Goal: Task Accomplishment & Management: Manage account settings

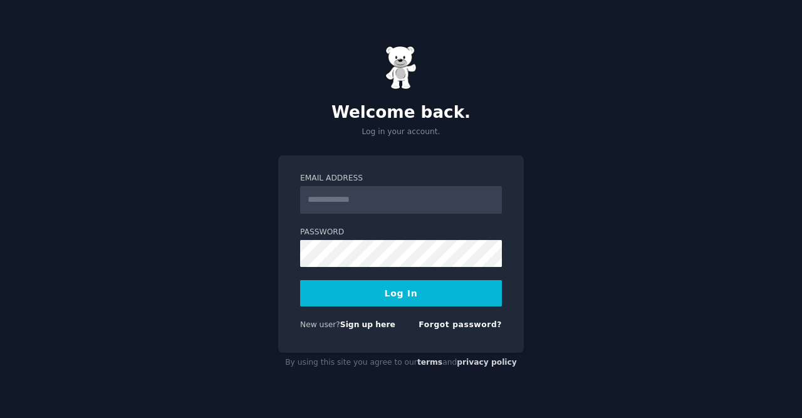
click at [373, 196] on input "Email Address" at bounding box center [401, 200] width 202 height 28
type input "**********"
click at [402, 294] on button "Log In" at bounding box center [401, 293] width 202 height 26
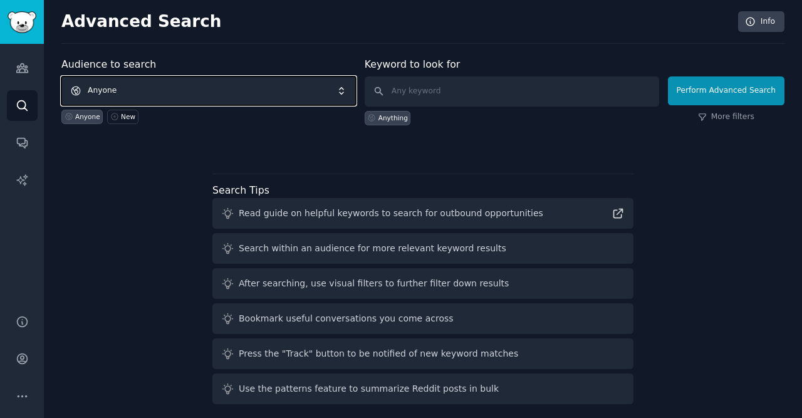
click at [269, 93] on span "Anyone" at bounding box center [208, 90] width 294 height 29
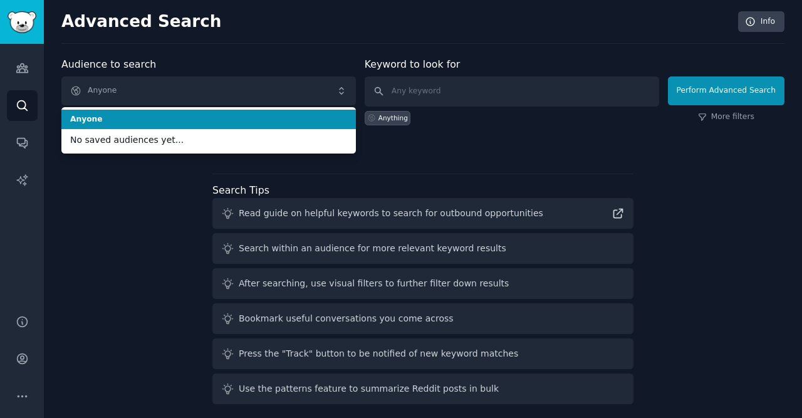
click at [281, 49] on div "Advanced Search Info Audience to search Anyone Anyone No saved audiences yet...…" at bounding box center [423, 213] width 758 height 426
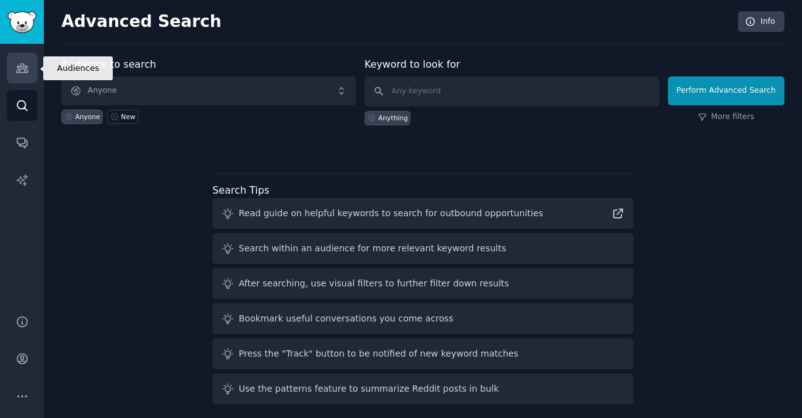
click at [19, 65] on icon "Sidebar" at bounding box center [22, 67] width 13 height 13
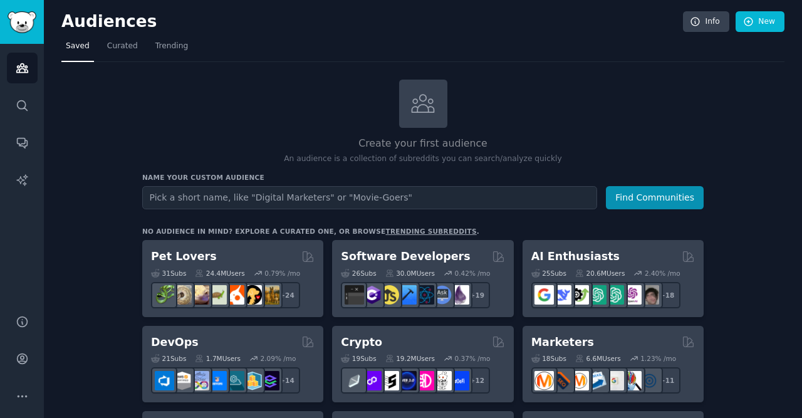
click at [247, 187] on input "text" at bounding box center [369, 197] width 455 height 23
click at [641, 198] on button "Find Communities" at bounding box center [655, 197] width 98 height 23
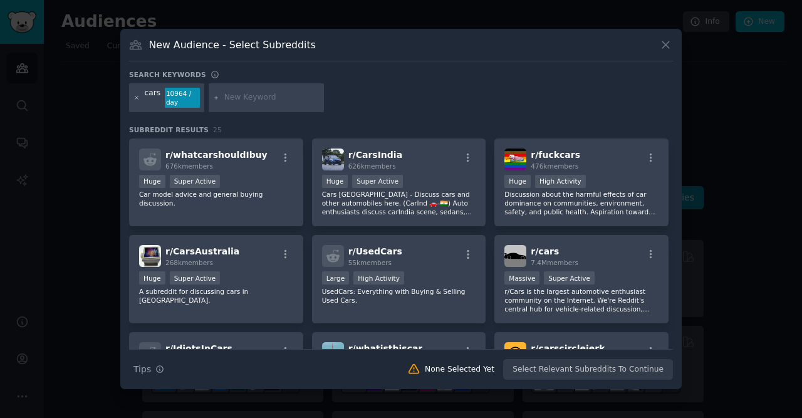
click at [135, 99] on icon at bounding box center [136, 98] width 7 height 7
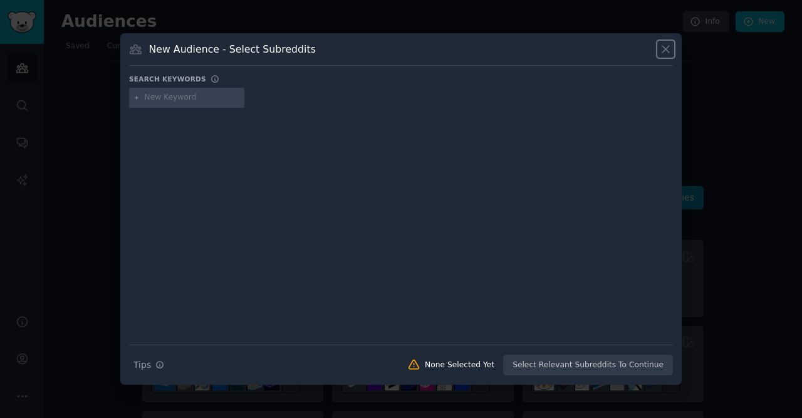
click at [661, 48] on icon at bounding box center [665, 49] width 13 height 13
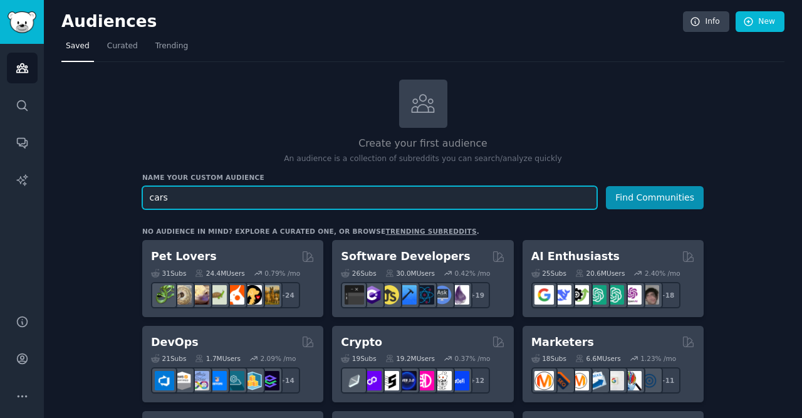
click at [194, 194] on input "cars" at bounding box center [369, 197] width 455 height 23
type input "cars in [GEOGRAPHIC_DATA]"
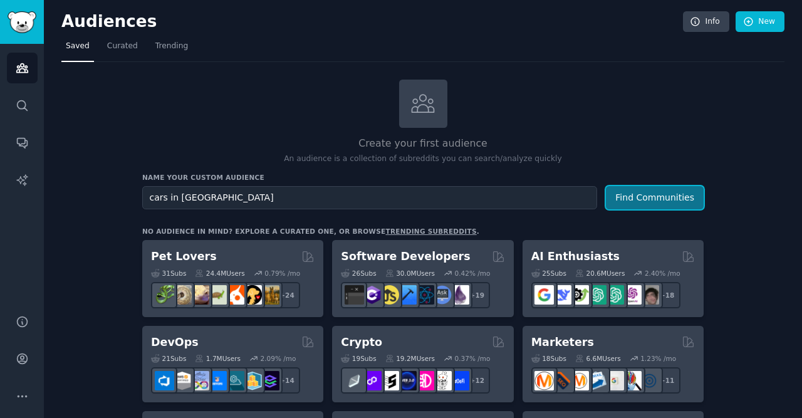
click at [668, 196] on button "Find Communities" at bounding box center [655, 197] width 98 height 23
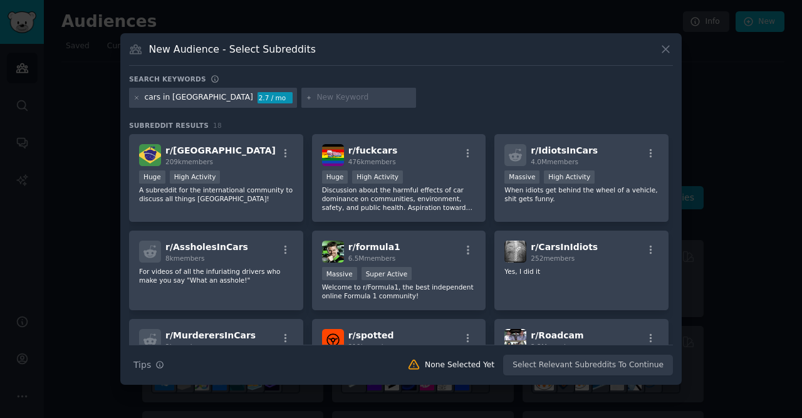
click at [589, 366] on div "Search Tips Tips None Selected Yet Select Relevant Subreddits To Continue" at bounding box center [401, 359] width 544 height 31
click at [641, 366] on div "Search Tips Tips None Selected Yet Select Relevant Subreddits To Continue" at bounding box center [401, 359] width 544 height 31
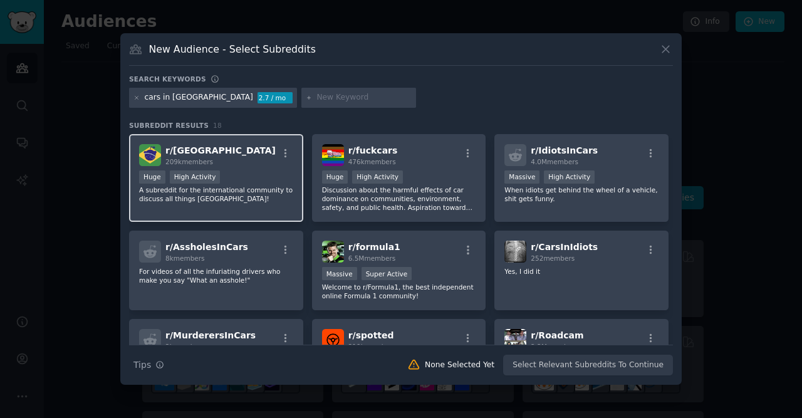
click at [242, 158] on div "r/ [GEOGRAPHIC_DATA] 209k members" at bounding box center [216, 155] width 154 height 22
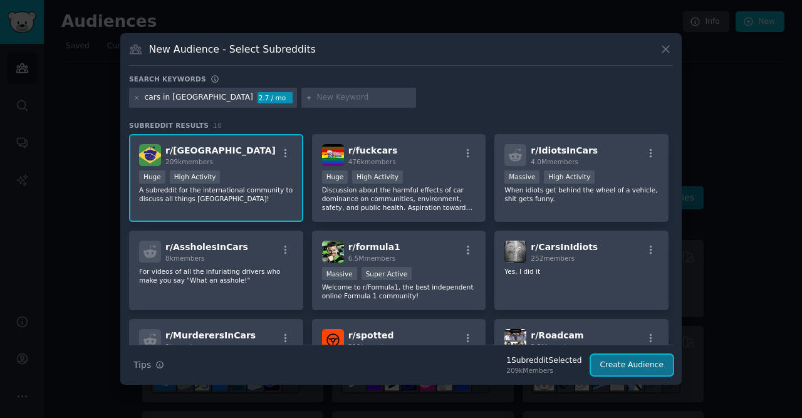
click at [643, 366] on button "Create Audience" at bounding box center [632, 365] width 83 height 21
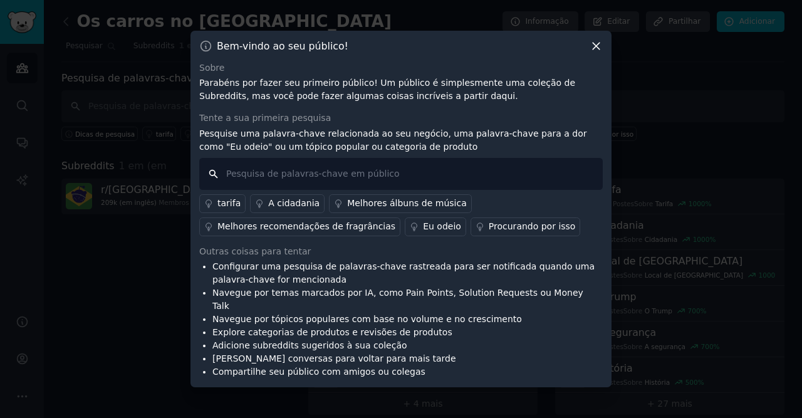
click at [316, 179] on input "text" at bounding box center [400, 174] width 403 height 32
type input "eu odeio"
drag, startPoint x: 268, startPoint y: 181, endPoint x: 220, endPoint y: 180, distance: 48.2
click at [220, 180] on input "eu odeio" at bounding box center [400, 174] width 403 height 32
type input "novidade"
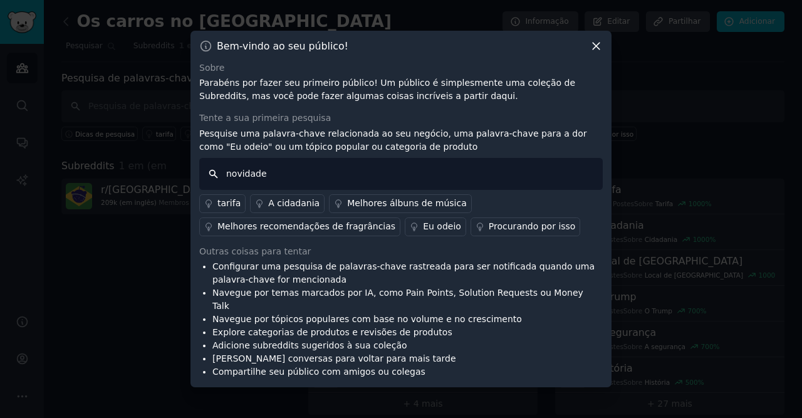
click at [272, 179] on input "novidade" at bounding box center [400, 174] width 403 height 32
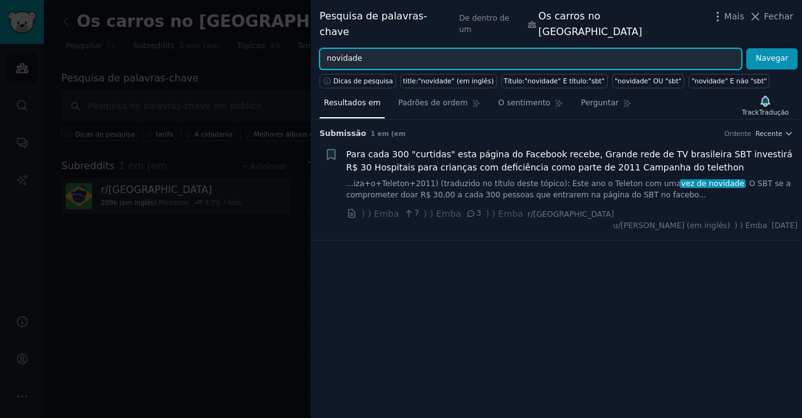
click at [387, 48] on input "novidade" at bounding box center [530, 58] width 422 height 21
type input "n"
type input "problemas"
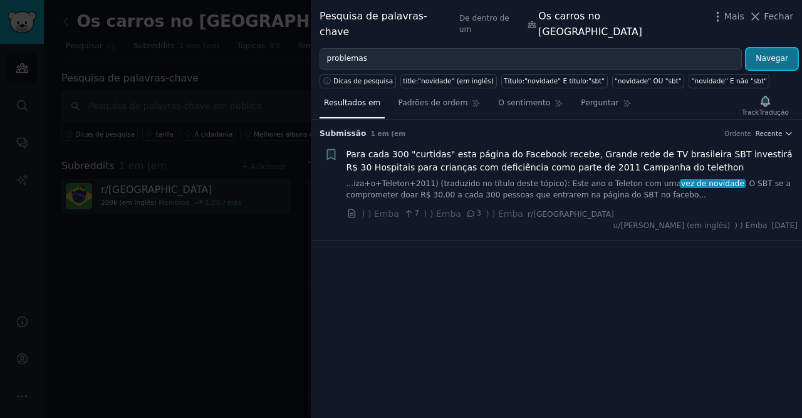
click at [784, 48] on button "Navegar" at bounding box center [771, 58] width 51 height 21
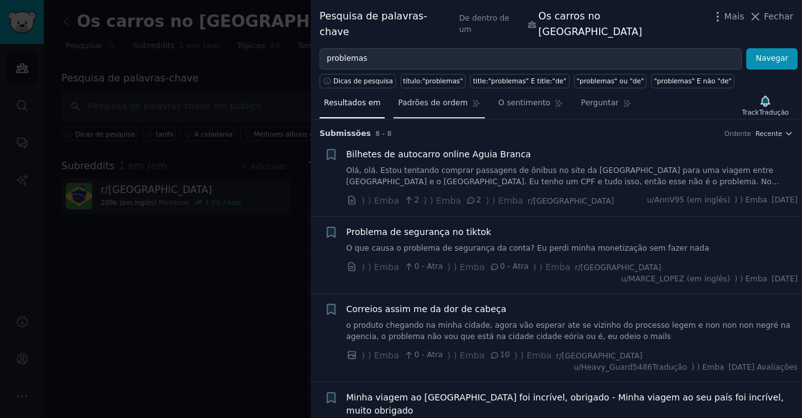
click at [422, 98] on span "Padrões de ordem" at bounding box center [433, 103] width 70 height 11
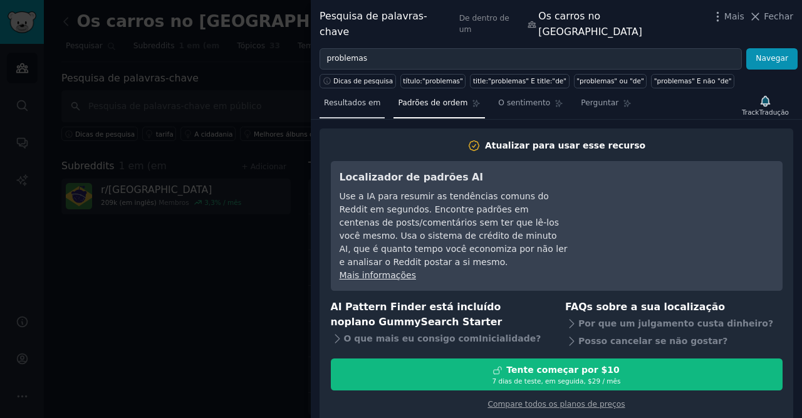
click at [351, 98] on span "Resultados em" at bounding box center [352, 103] width 56 height 11
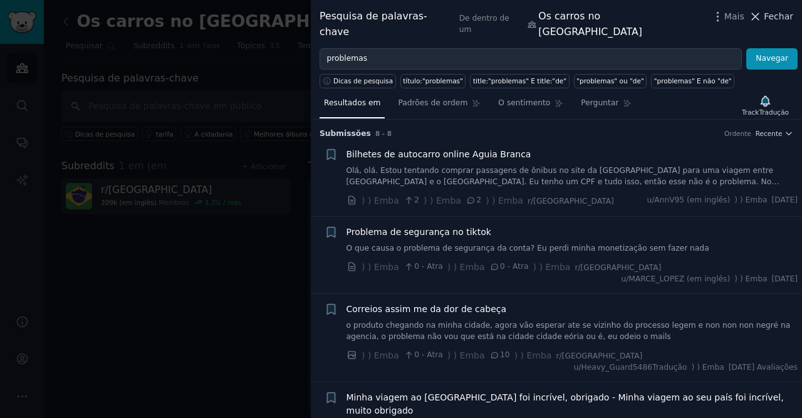
click at [783, 18] on span "Fechar" at bounding box center [778, 16] width 29 height 13
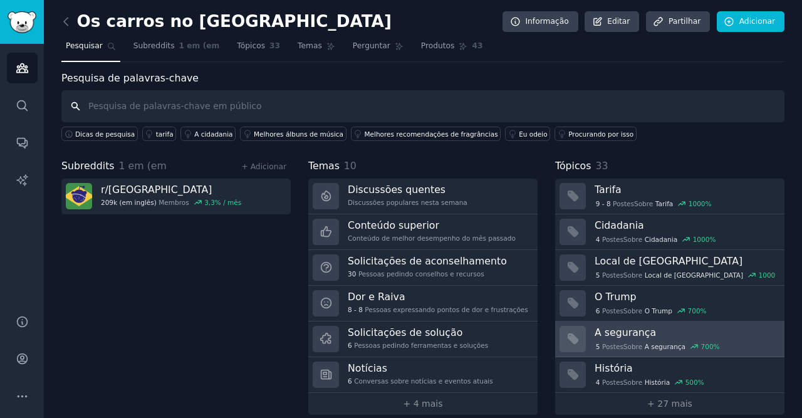
scroll to position [11, 0]
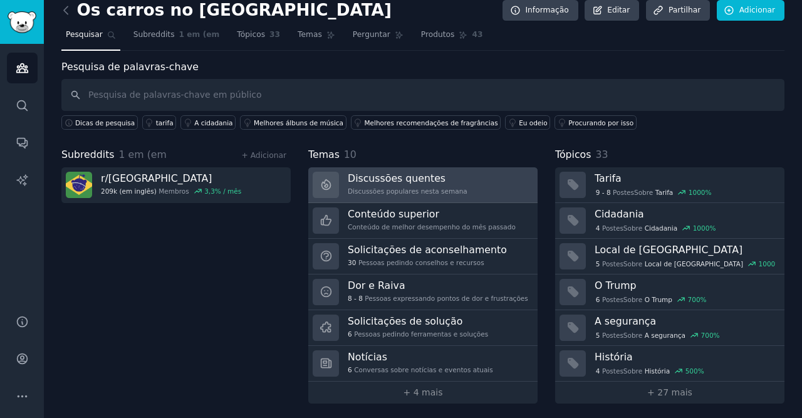
click at [429, 181] on h3 "Discussões quentes" at bounding box center [408, 178] width 120 height 13
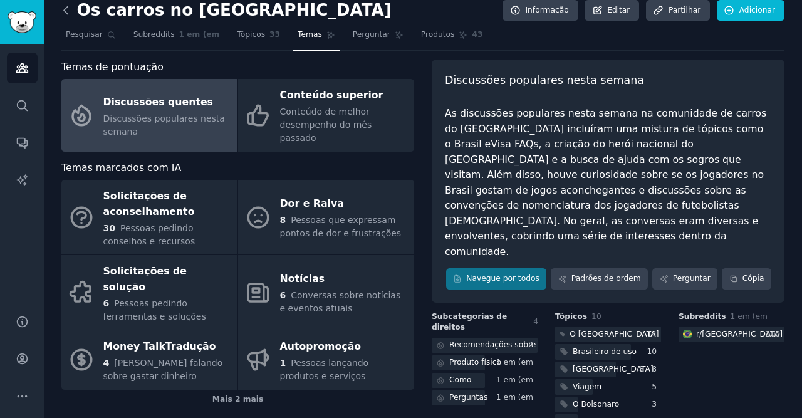
click at [65, 11] on icon at bounding box center [66, 10] width 13 height 13
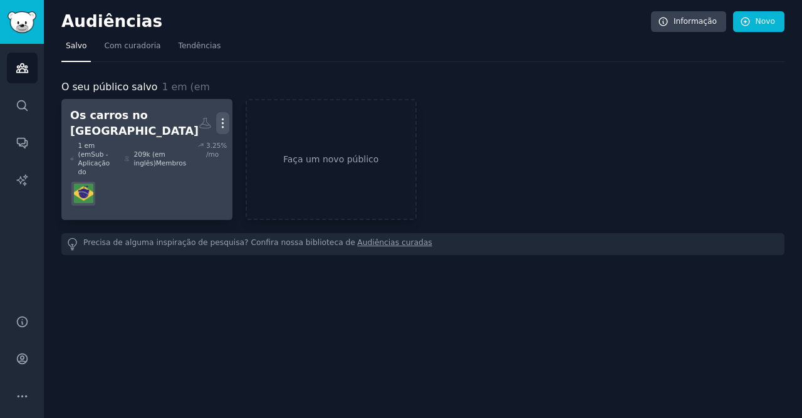
click at [219, 118] on icon "button" at bounding box center [222, 122] width 13 height 13
click at [188, 150] on p "Delete" at bounding box center [188, 149] width 29 height 13
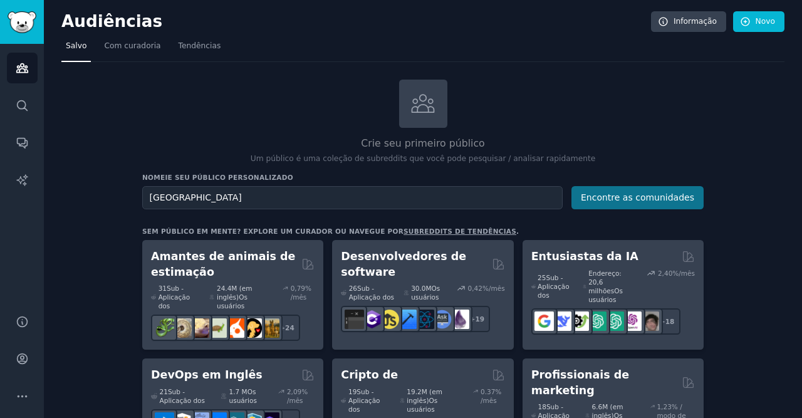
type input "[GEOGRAPHIC_DATA]"
click at [672, 196] on button "Encontre as comunidades" at bounding box center [637, 197] width 132 height 23
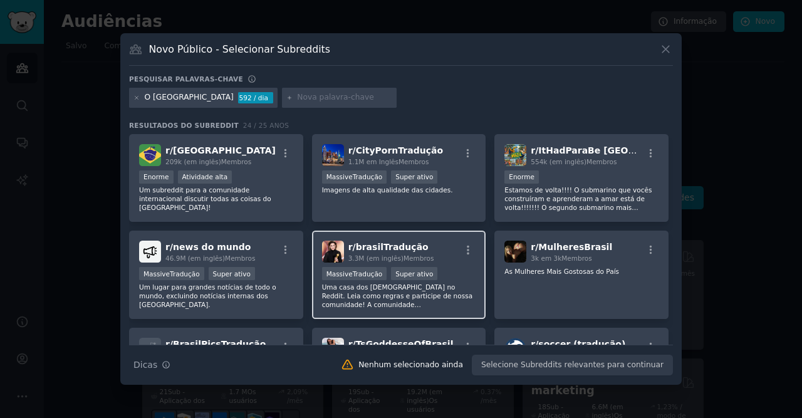
scroll to position [70, 0]
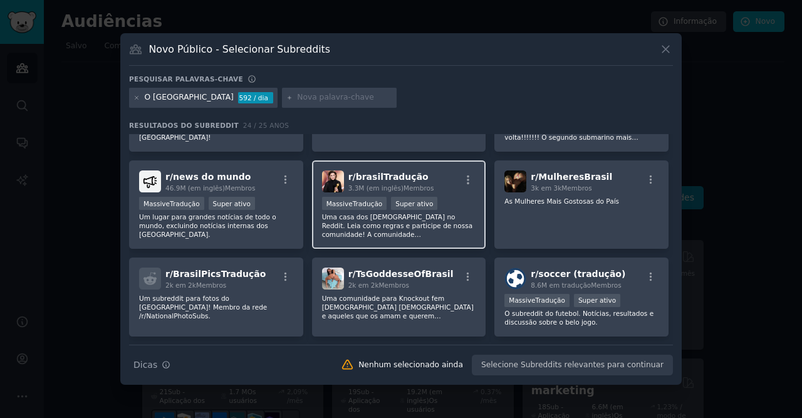
click at [449, 200] on div "- percentil 95 para envios / dia MassiveTradução Super ativo" at bounding box center [399, 205] width 154 height 16
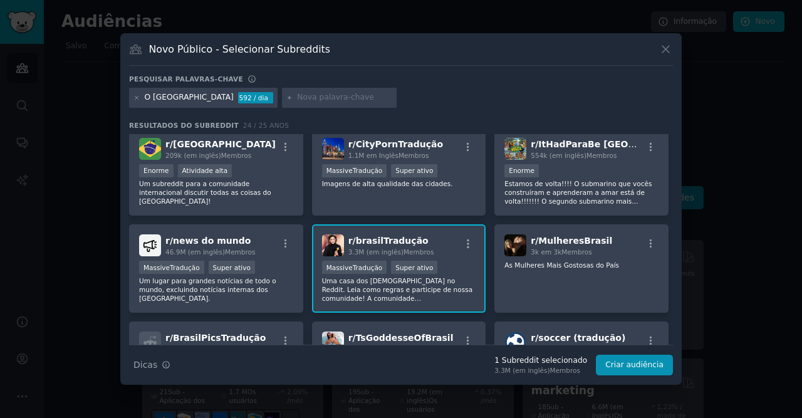
scroll to position [0, 0]
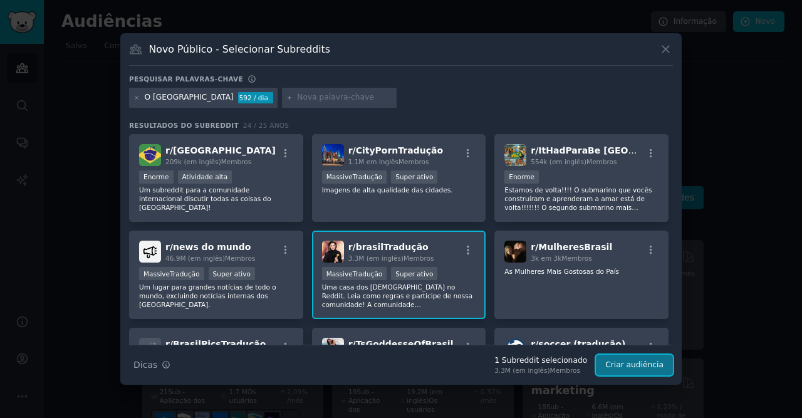
click at [646, 366] on button "Criar audiência" at bounding box center [634, 365] width 77 height 21
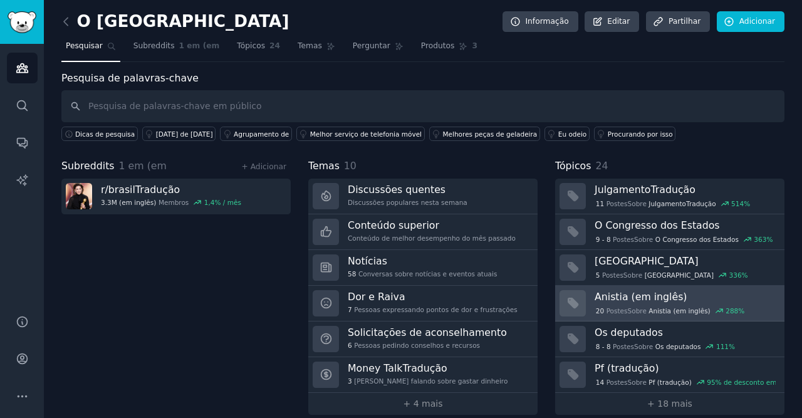
scroll to position [11, 0]
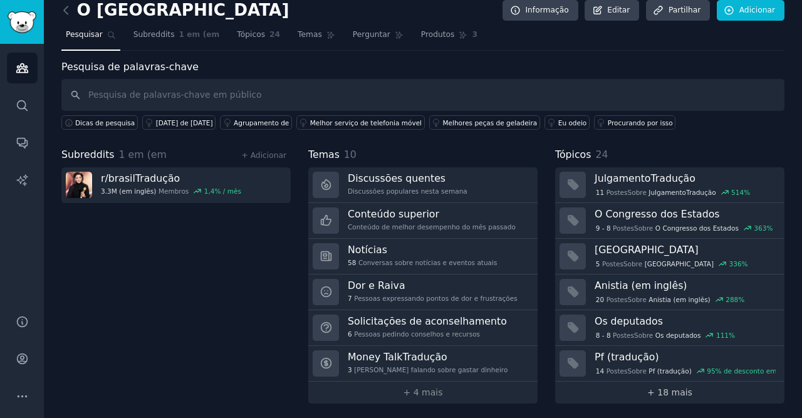
click at [671, 394] on link "+ 18 mais" at bounding box center [669, 392] width 229 height 22
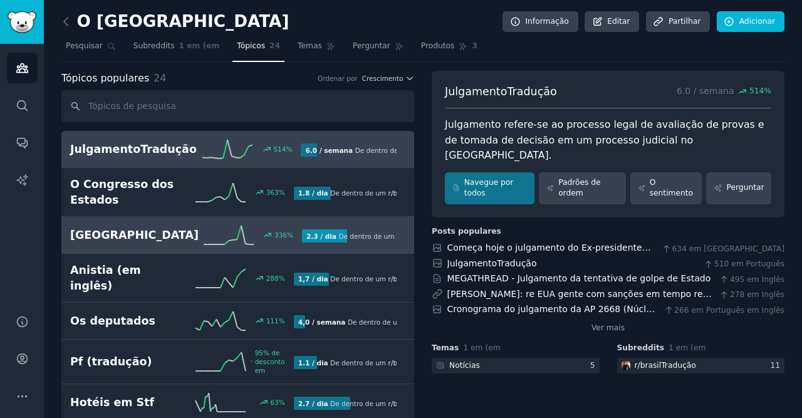
click at [121, 230] on h2 "[GEOGRAPHIC_DATA]" at bounding box center [134, 235] width 128 height 16
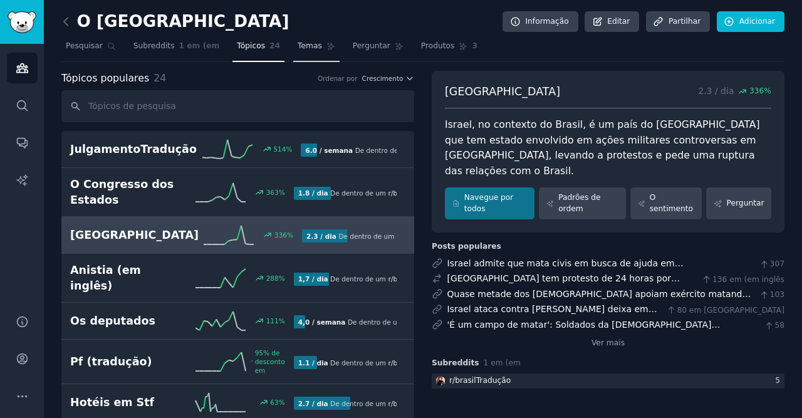
click at [298, 46] on span "Temas" at bounding box center [310, 46] width 24 height 11
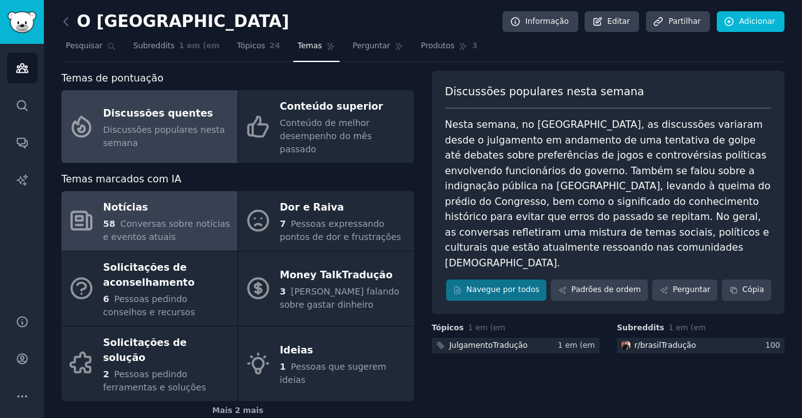
click at [183, 199] on div "Notícias" at bounding box center [167, 208] width 128 height 20
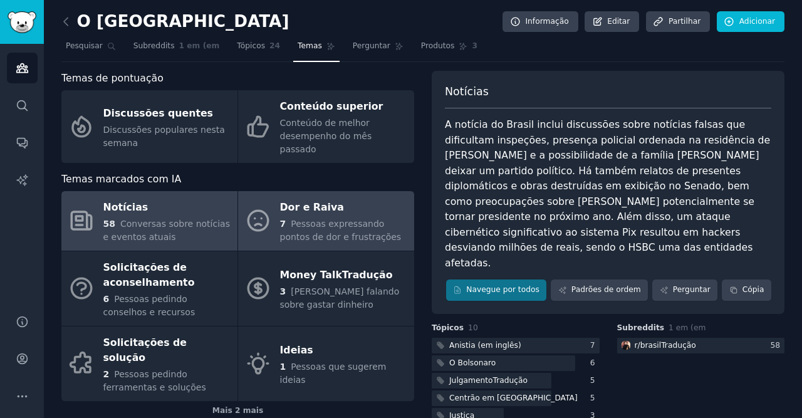
click at [358, 199] on div "Dor e Raiva" at bounding box center [344, 208] width 128 height 20
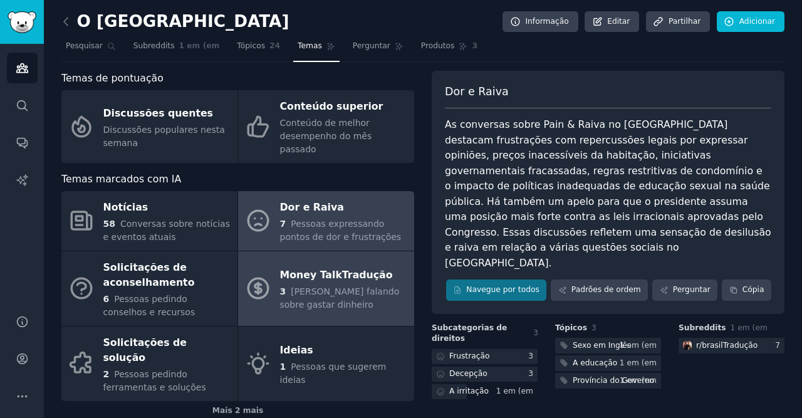
click at [334, 265] on div "Money TalkTradução" at bounding box center [344, 275] width 128 height 20
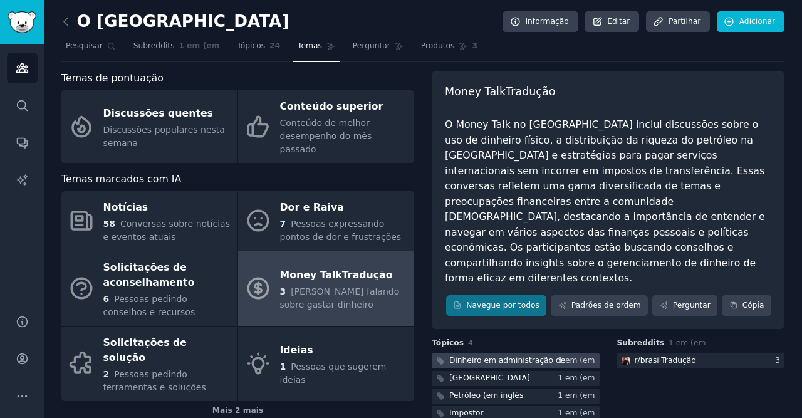
click at [489, 355] on div "Dinheiro em administração de" at bounding box center [507, 360] width 116 height 11
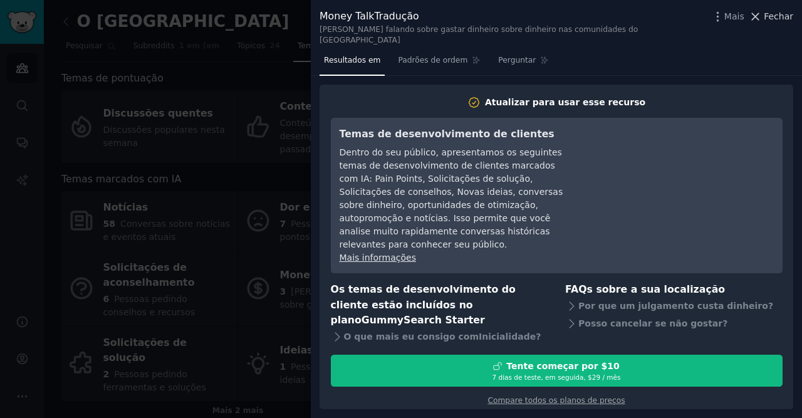
click at [779, 16] on span "Fechar" at bounding box center [778, 16] width 29 height 13
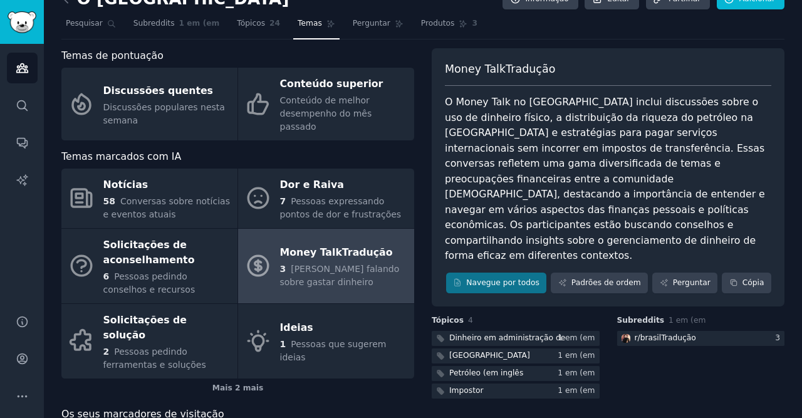
scroll to position [39, 0]
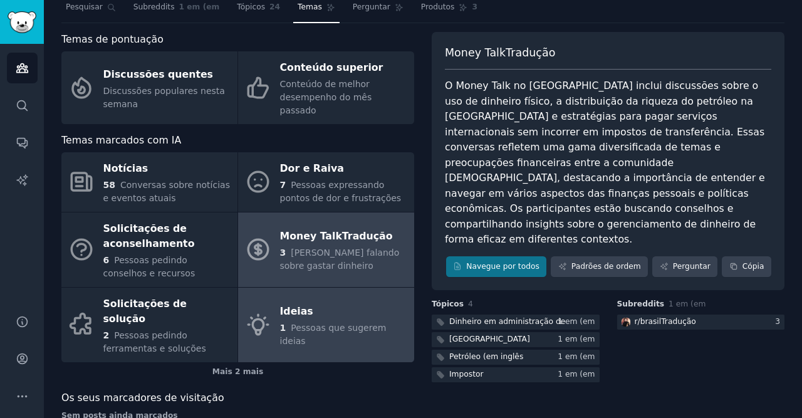
click at [325, 301] on div "Ideias" at bounding box center [344, 311] width 128 height 20
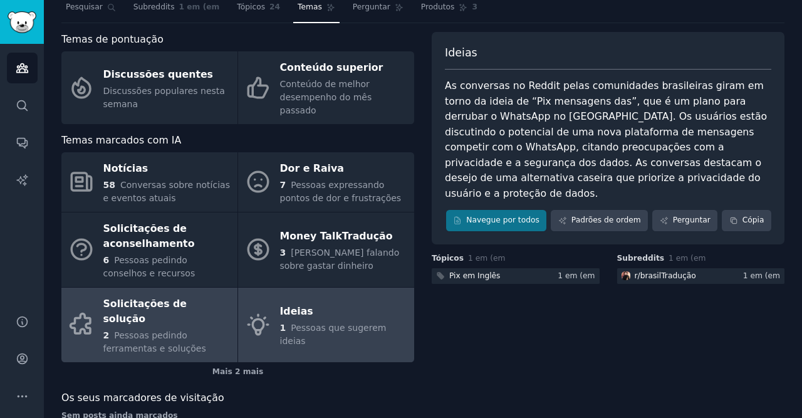
click at [175, 296] on div "Solicitações de solução" at bounding box center [167, 311] width 128 height 35
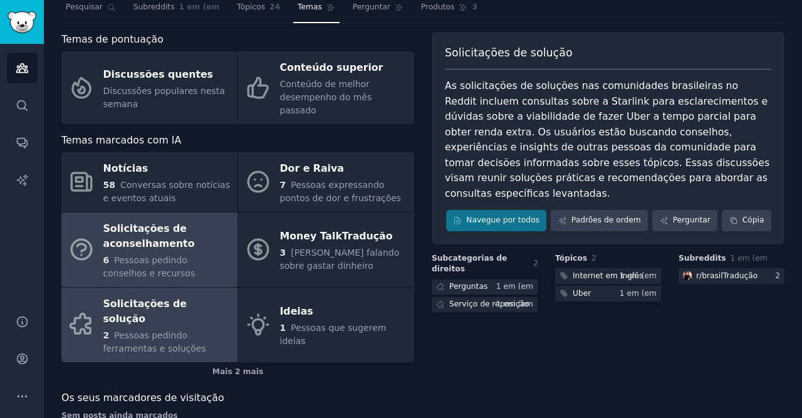
click at [190, 222] on div "Solicitações de aconselhamento" at bounding box center [167, 236] width 128 height 35
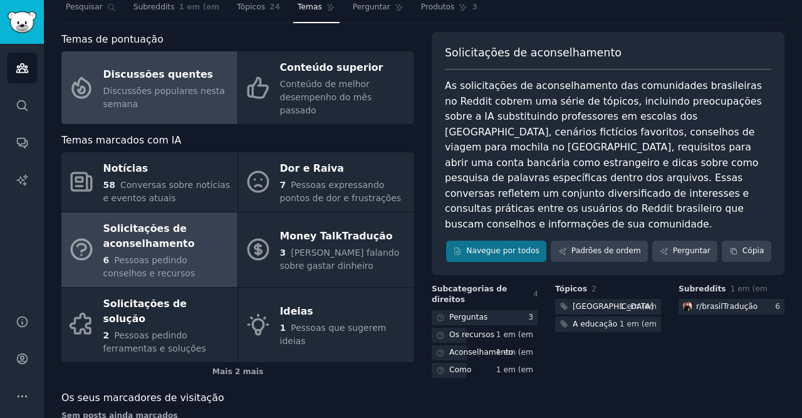
click at [169, 86] on span "Discussões populares nesta semana" at bounding box center [164, 97] width 122 height 23
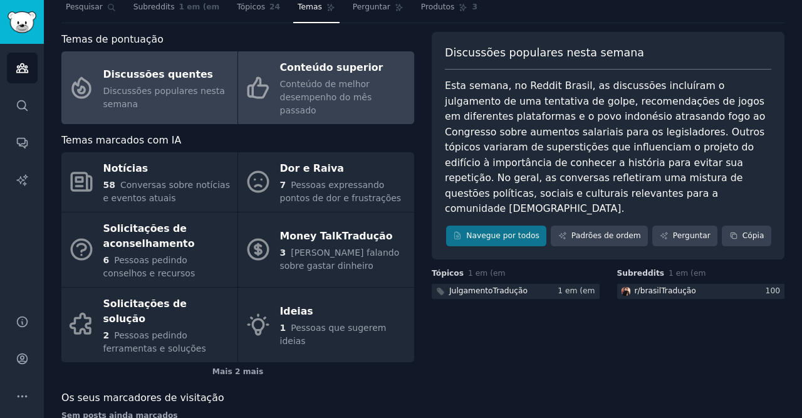
click at [359, 81] on span "Conteúdo de melhor desempenho do mês passado" at bounding box center [326, 97] width 92 height 36
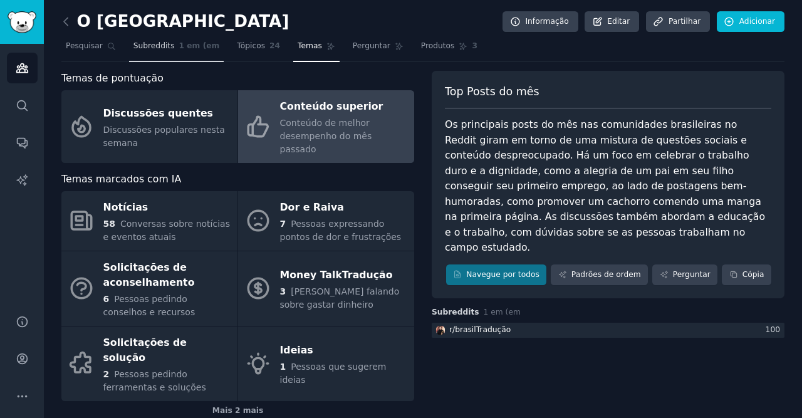
click at [142, 46] on span "Subreddits" at bounding box center [153, 46] width 41 height 11
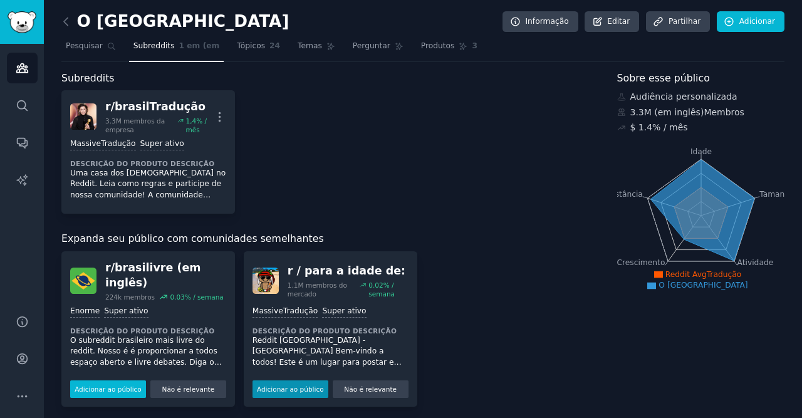
click at [121, 380] on button "Adicionar ao público" at bounding box center [108, 389] width 76 height 18
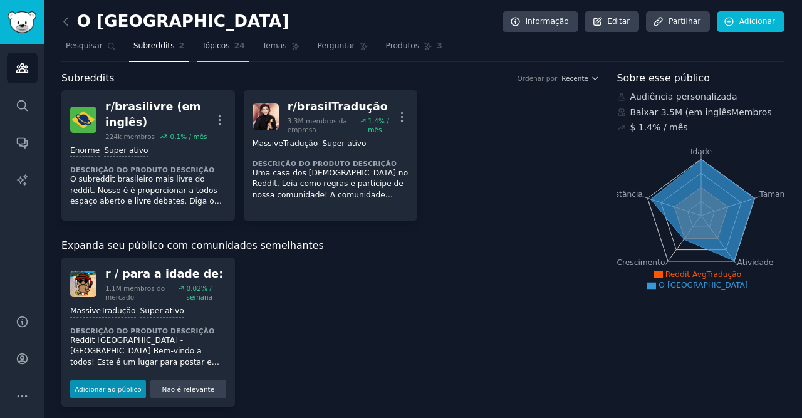
click at [212, 47] on span "Tópicos" at bounding box center [216, 46] width 28 height 11
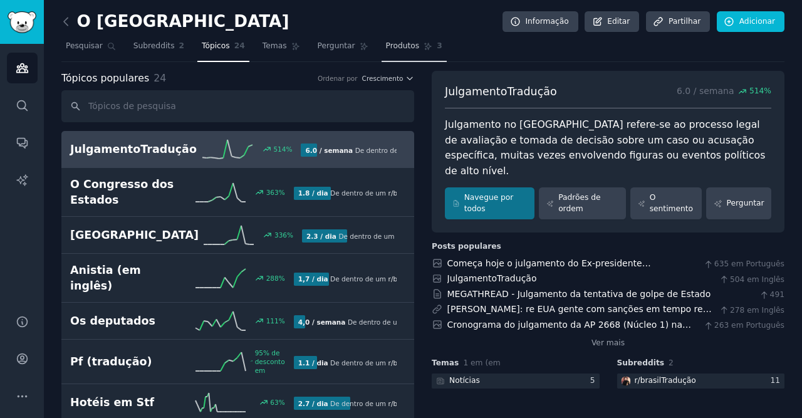
click at [386, 44] on span "Produtos" at bounding box center [403, 46] width 34 height 11
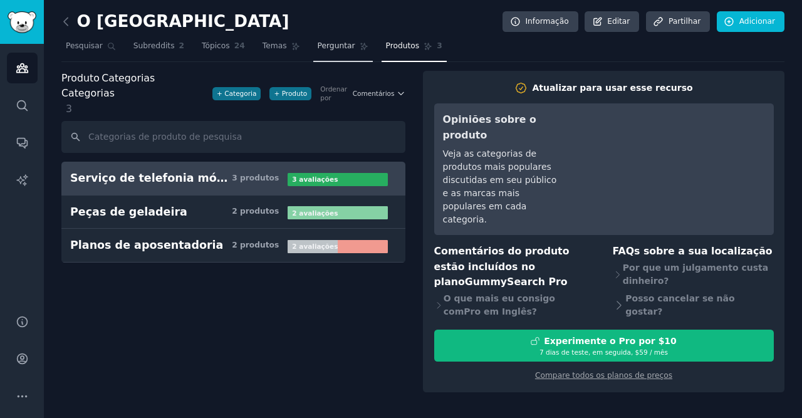
click at [318, 45] on span "Perguntar" at bounding box center [337, 46] width 38 height 11
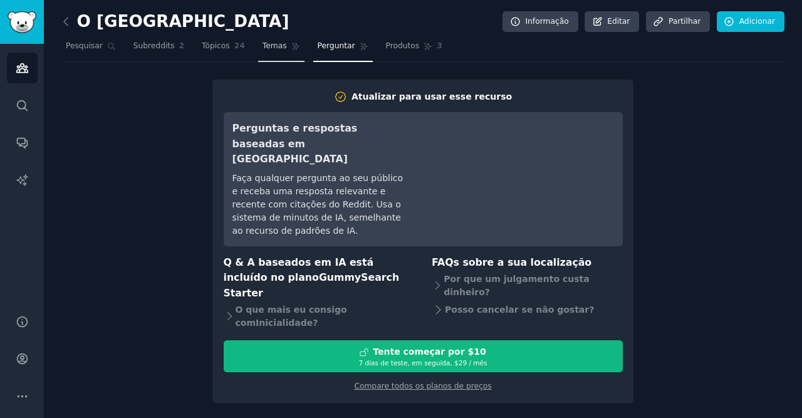
click at [262, 48] on span "Temas" at bounding box center [274, 46] width 24 height 11
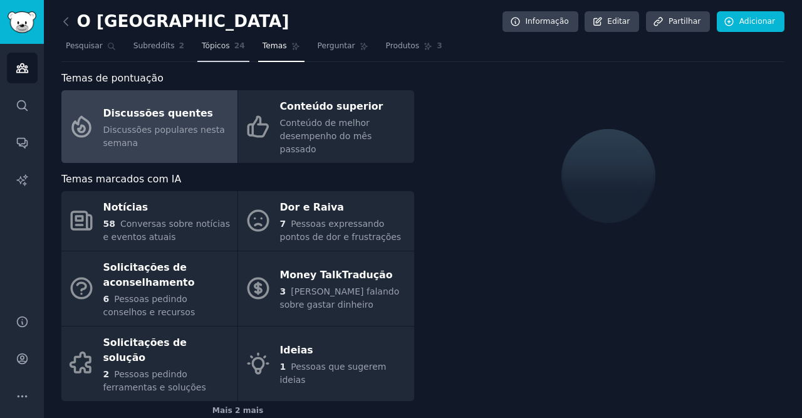
click at [207, 45] on span "Tópicos" at bounding box center [216, 46] width 28 height 11
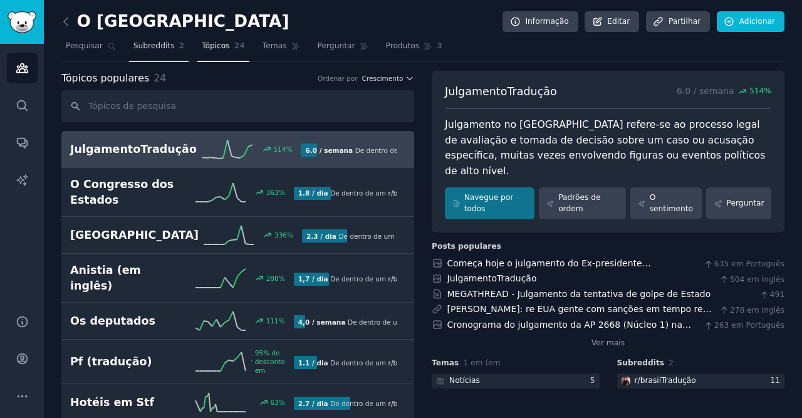
click at [148, 44] on span "Subreddits" at bounding box center [153, 46] width 41 height 11
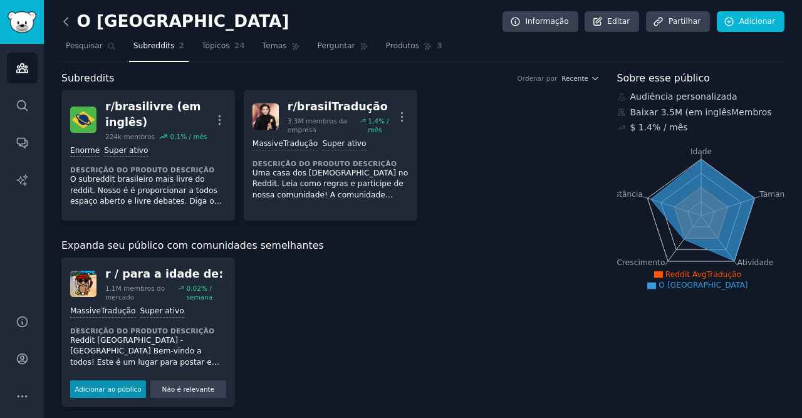
click at [65, 21] on icon at bounding box center [66, 22] width 4 height 8
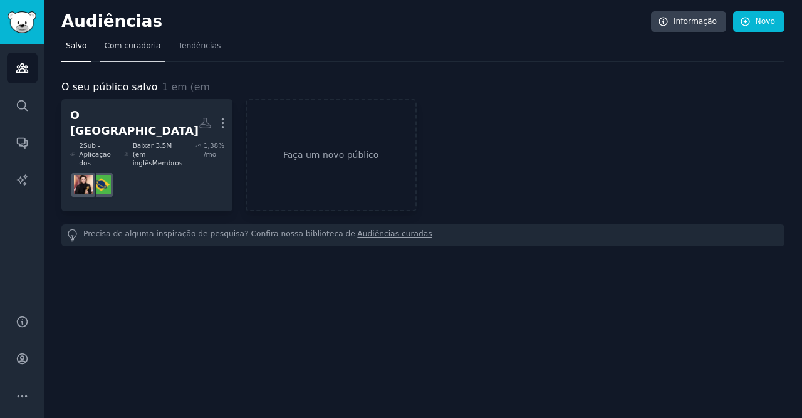
click at [142, 48] on span "Com curadoria" at bounding box center [132, 46] width 56 height 11
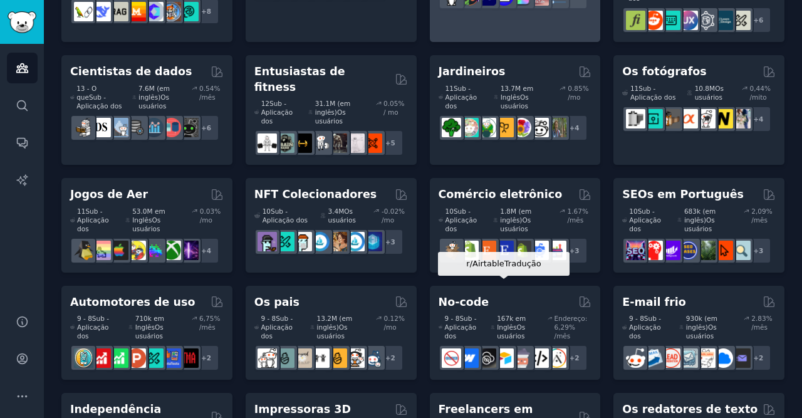
scroll to position [491, 0]
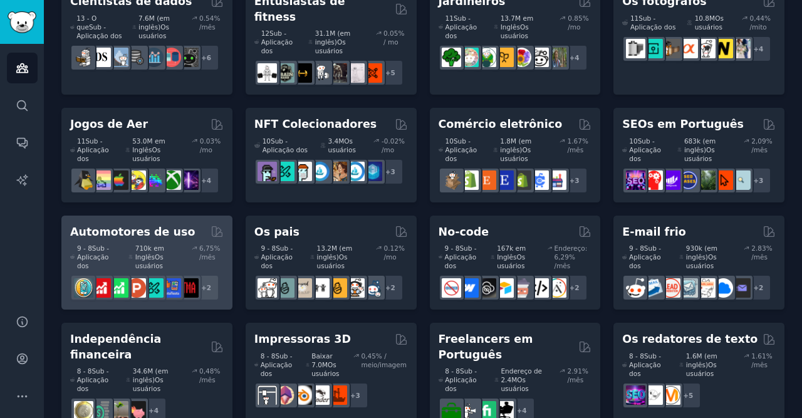
click at [132, 224] on h2 "Automotores de uso" at bounding box center [132, 232] width 125 height 16
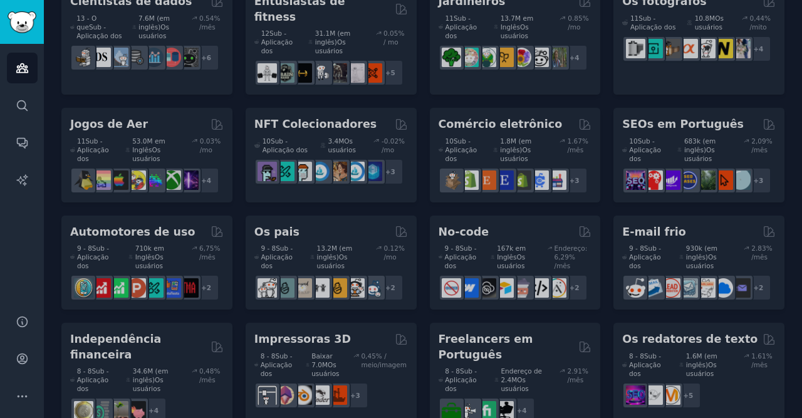
click at [126, 165] on div "Amantes de animais de estimação 31 Sub - Aplicação do s 24.4M (em inglês) Os us…" at bounding box center [422, 171] width 723 height 1127
click at [218, 166] on div "Amantes de animais de estimação 31 Sub - Aplicação do s 24.4M (em inglês) Os us…" at bounding box center [422, 171] width 723 height 1127
click at [224, 232] on div "Amantes de animais de estimação 31 Sub - Aplicação do s 24.4M (em inglês) Os us…" at bounding box center [422, 171] width 723 height 1127
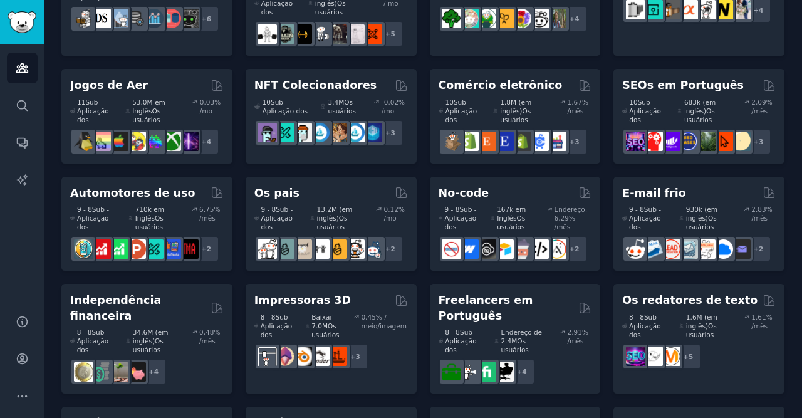
scroll to position [529, 0]
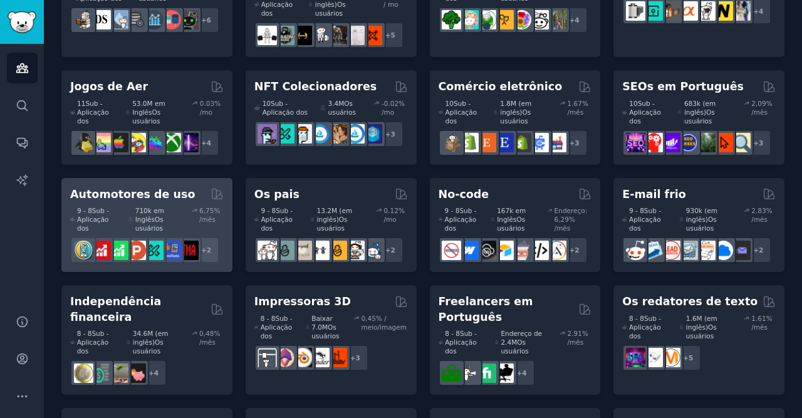
click at [162, 187] on h2 "Automotores de uso" at bounding box center [132, 195] width 125 height 16
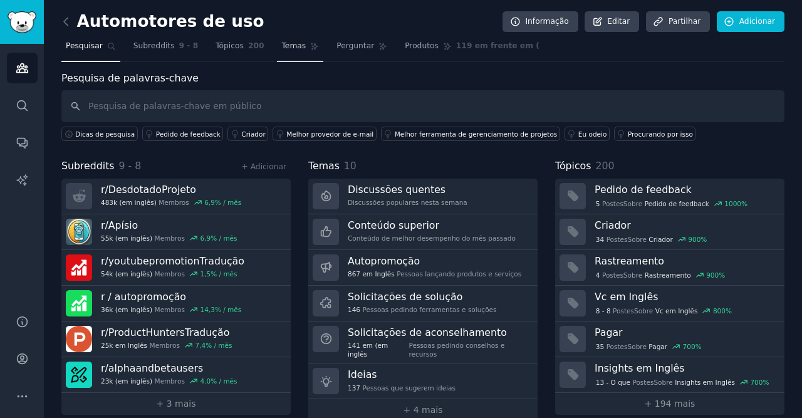
click at [281, 42] on span "Temas" at bounding box center [293, 46] width 24 height 11
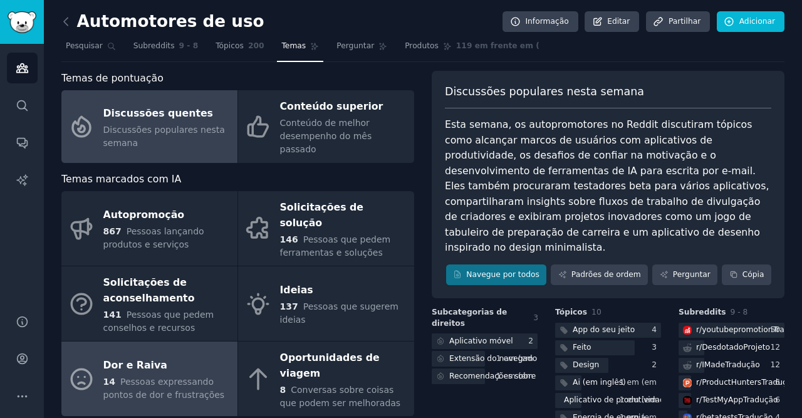
click at [189, 375] on div "14 Pessoas expressando pontos de dor e frustrações" at bounding box center [167, 388] width 128 height 26
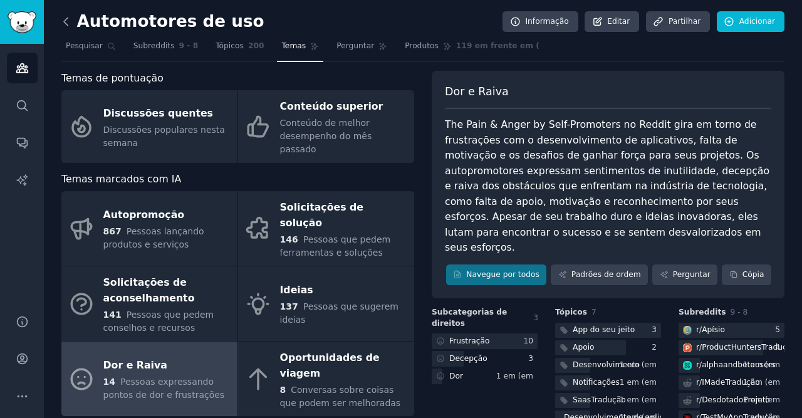
click at [66, 19] on icon at bounding box center [66, 22] width 4 height 8
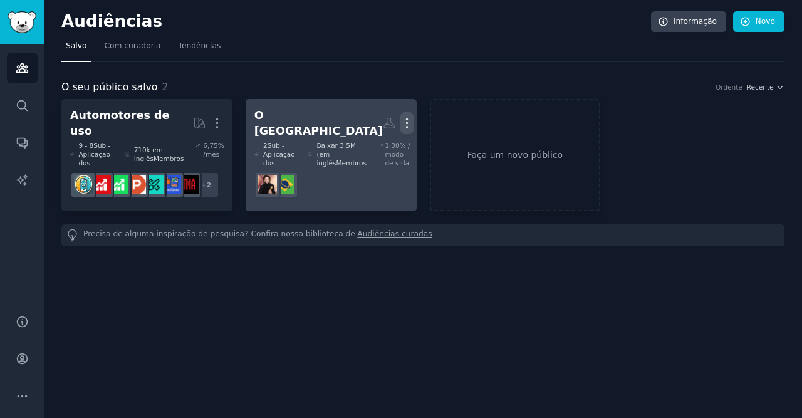
click at [405, 120] on icon "button" at bounding box center [406, 122] width 13 height 13
click at [373, 149] on p "Delete" at bounding box center [372, 149] width 29 height 13
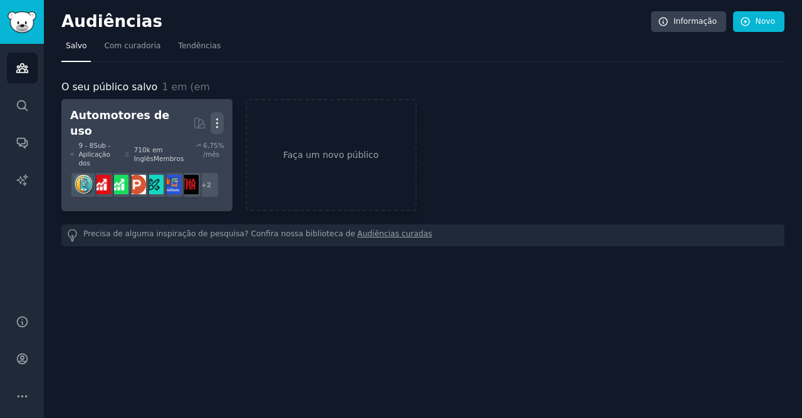
click at [219, 118] on icon "button" at bounding box center [216, 122] width 13 height 13
click at [180, 143] on p "Delete" at bounding box center [182, 149] width 29 height 13
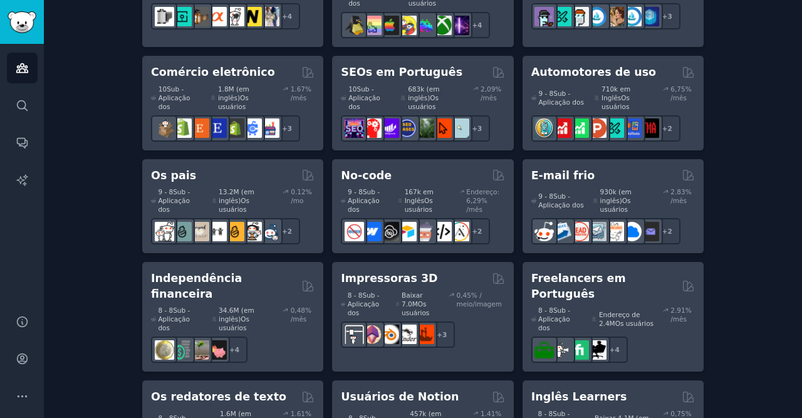
scroll to position [912, 0]
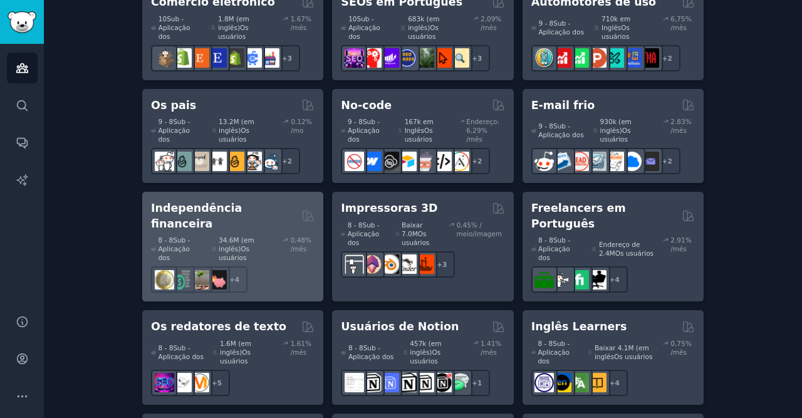
click at [222, 200] on h2 "Independência financeira" at bounding box center [224, 215] width 146 height 31
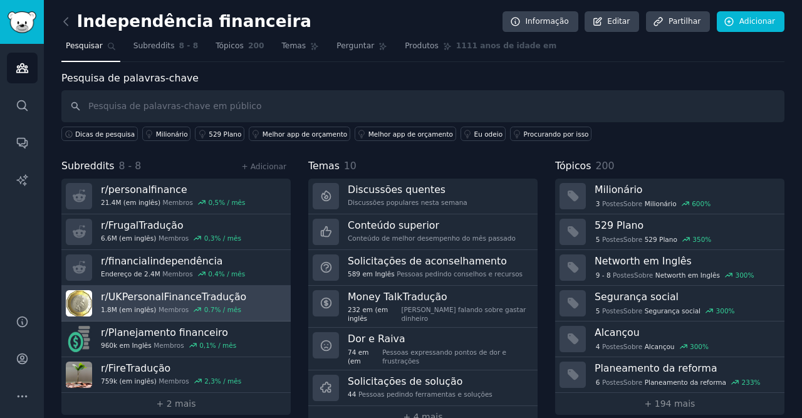
scroll to position [11, 0]
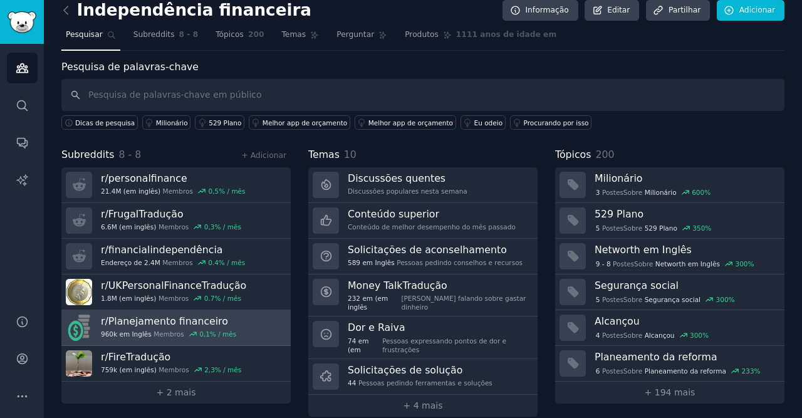
click at [167, 324] on h3 "r/Planejamento financeiro" at bounding box center [168, 320] width 135 height 13
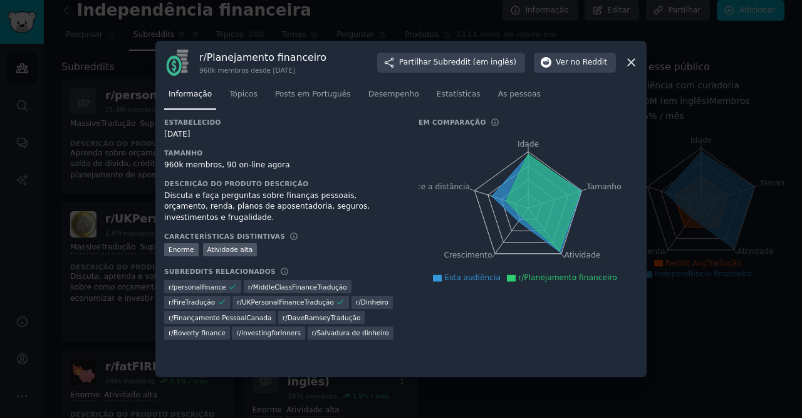
click at [633, 60] on icon at bounding box center [631, 63] width 7 height 7
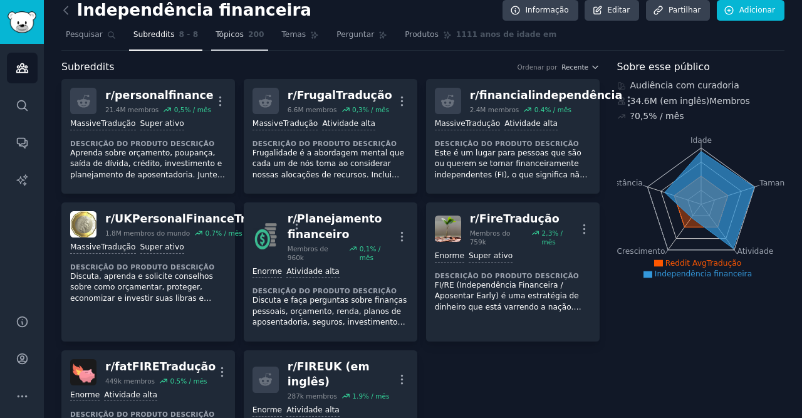
click at [223, 38] on span "Tópicos" at bounding box center [229, 34] width 28 height 11
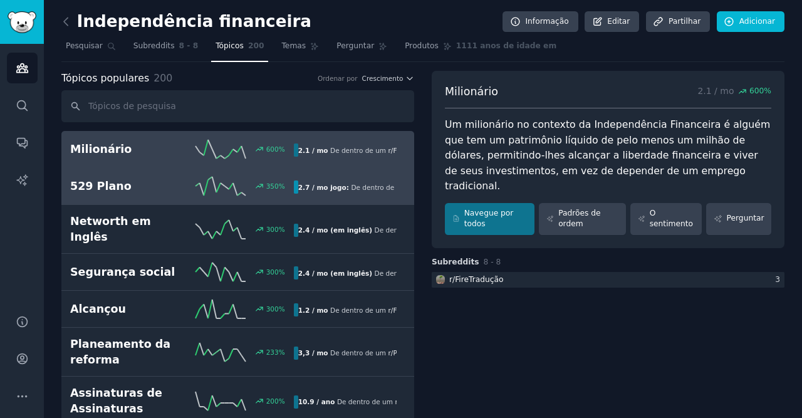
click at [130, 184] on h2 "529 Plano" at bounding box center [125, 187] width 111 height 16
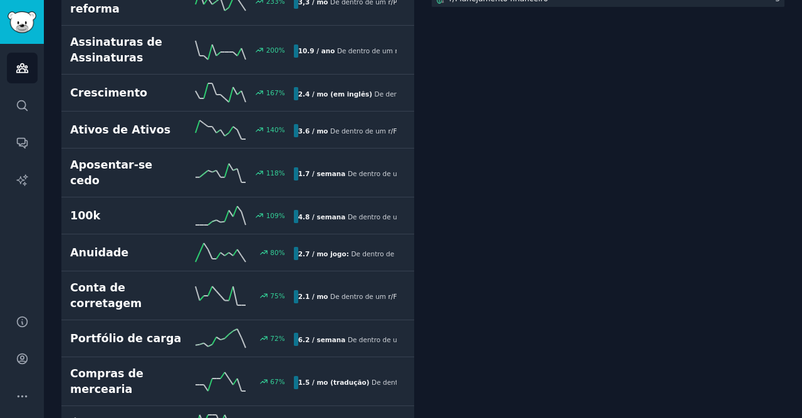
scroll to position [421, 0]
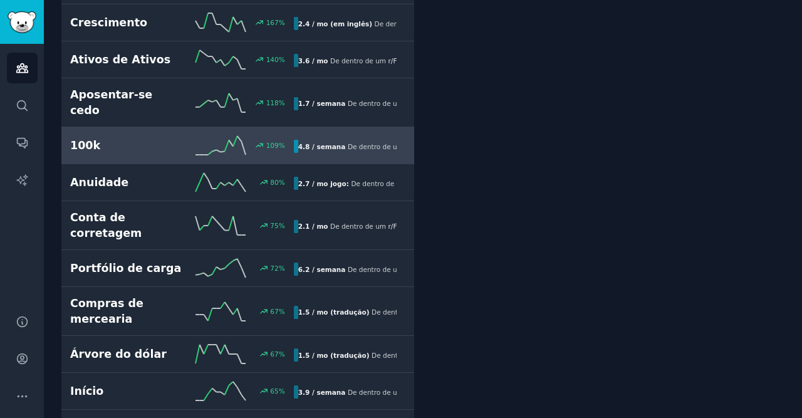
click at [133, 138] on h2 "100k" at bounding box center [125, 146] width 111 height 16
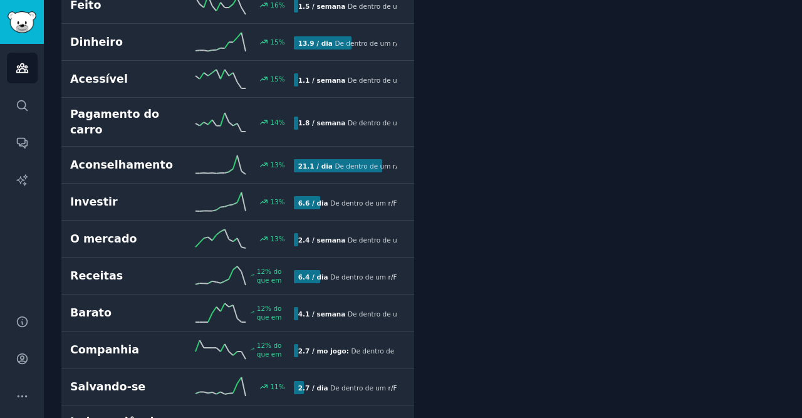
scroll to position [2805, 0]
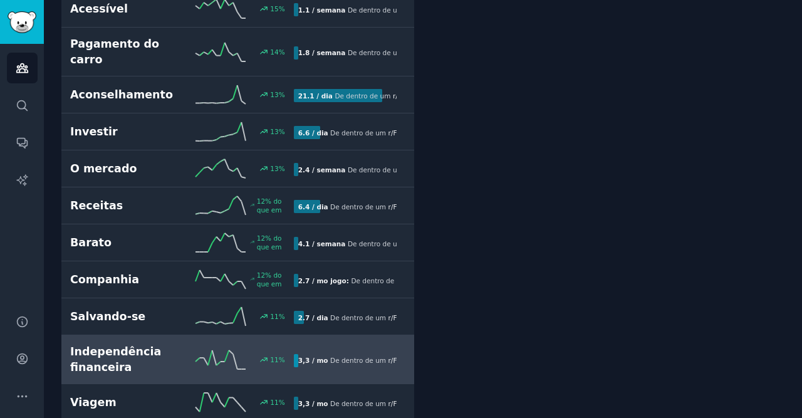
click at [142, 344] on h2 "Independência financeira" at bounding box center [125, 359] width 111 height 31
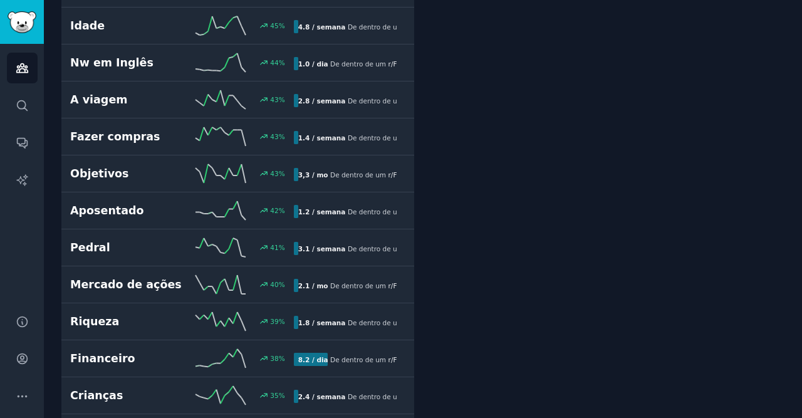
scroll to position [1122, 0]
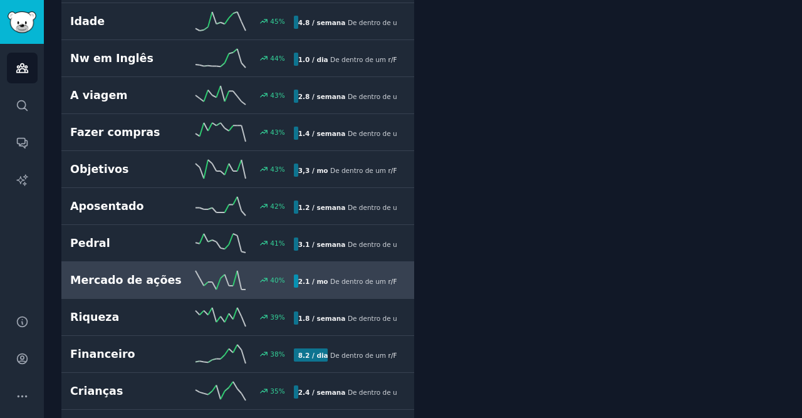
click at [130, 272] on h2 "Mercado de ações" at bounding box center [125, 280] width 111 height 16
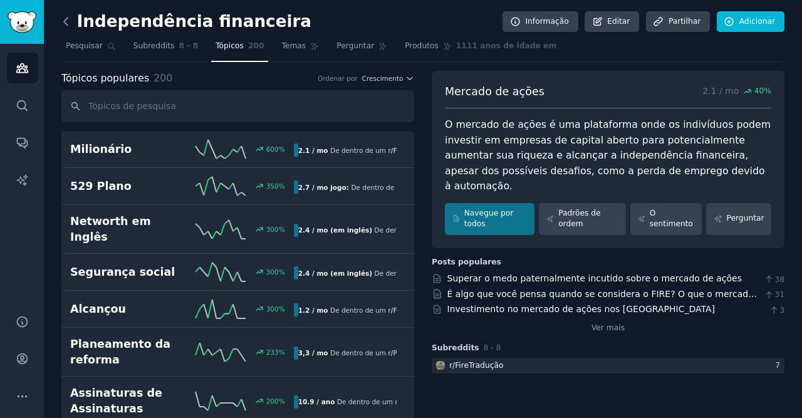
click at [67, 20] on icon at bounding box center [66, 21] width 13 height 13
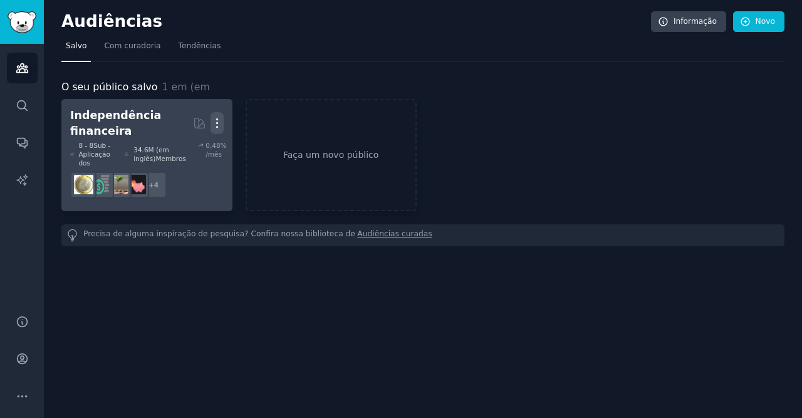
click at [217, 120] on icon "button" at bounding box center [216, 122] width 13 height 13
click at [187, 148] on p "Delete" at bounding box center [182, 149] width 29 height 13
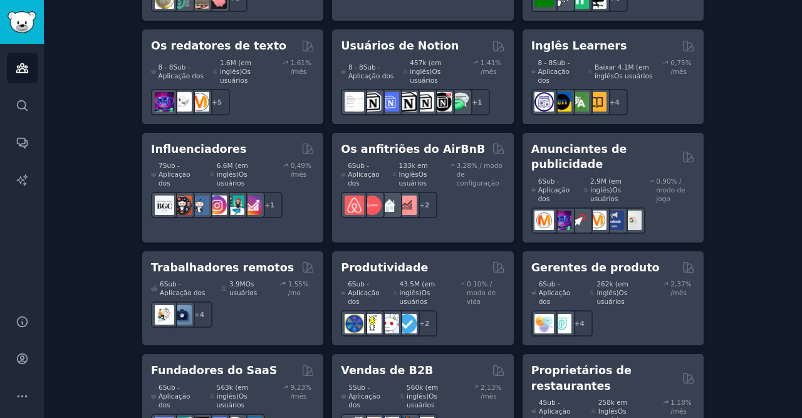
scroll to position [1225, 0]
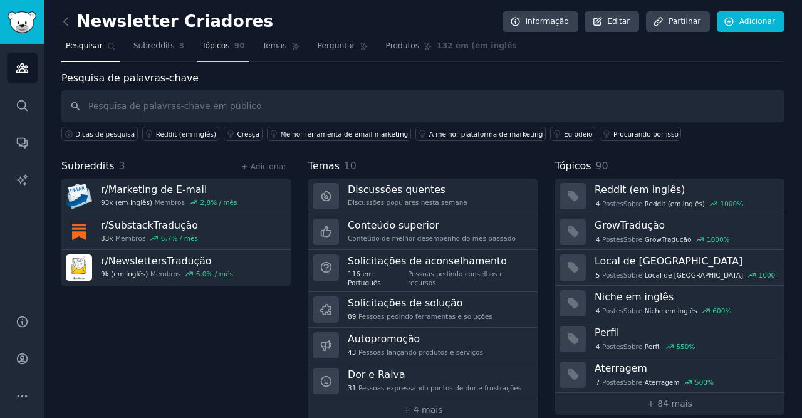
click at [213, 46] on span "Tópicos" at bounding box center [216, 46] width 28 height 11
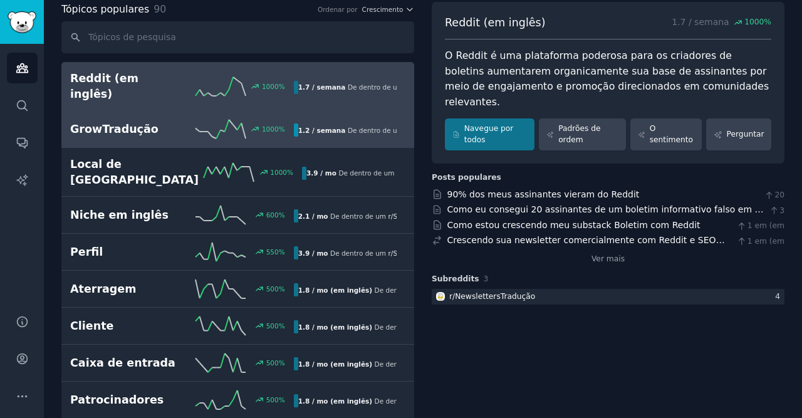
scroll to position [70, 0]
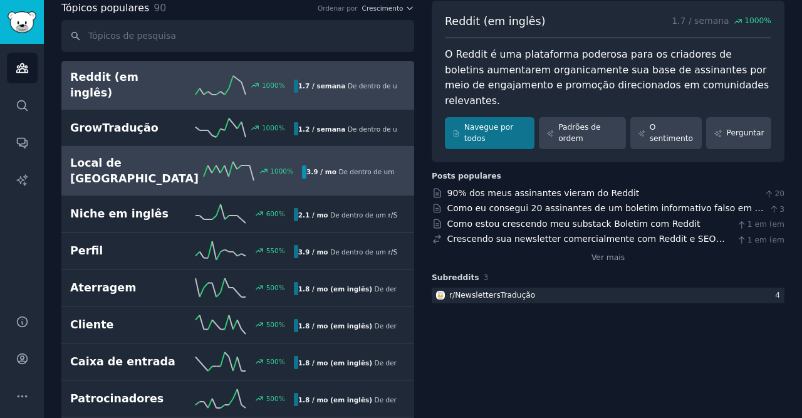
click at [126, 155] on h2 "Local de [GEOGRAPHIC_DATA]" at bounding box center [134, 170] width 128 height 31
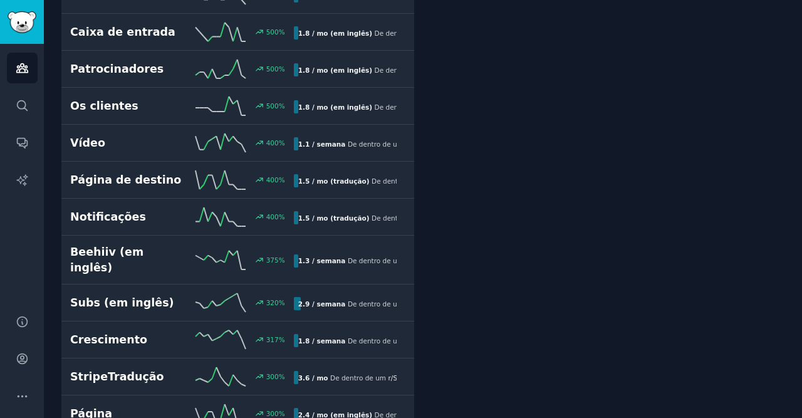
scroll to position [421, 0]
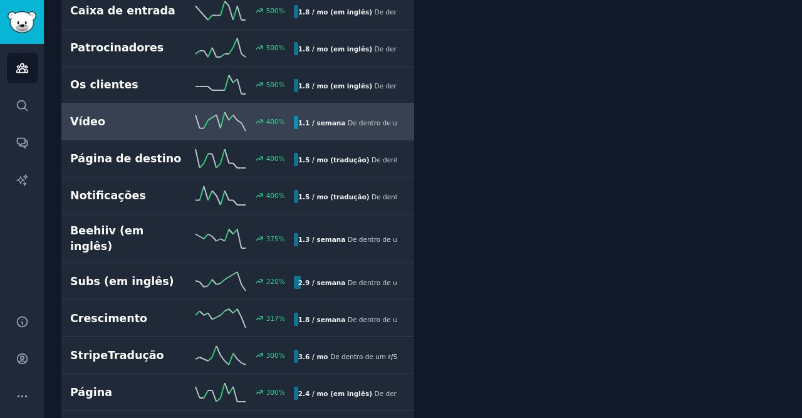
click at [121, 114] on h2 "Vídeo" at bounding box center [125, 122] width 111 height 16
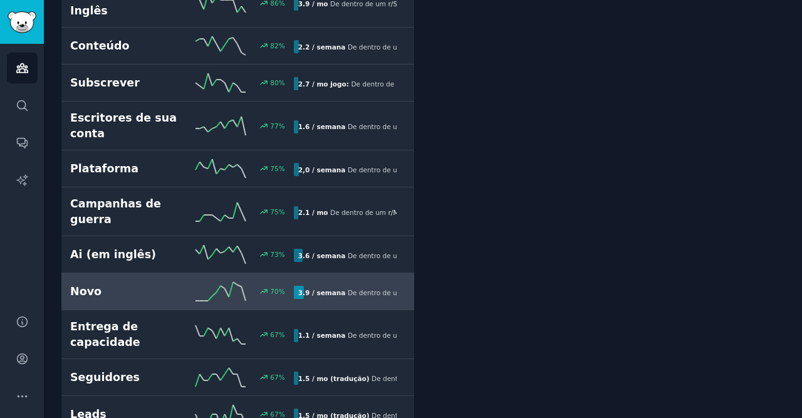
scroll to position [2017, 0]
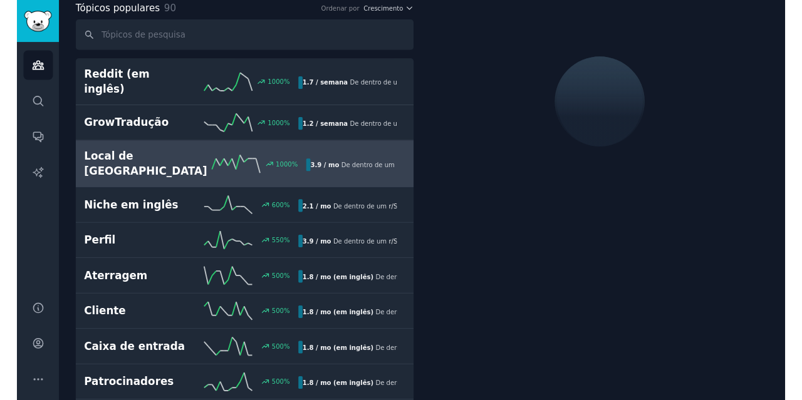
scroll to position [70, 0]
